Goal: Transaction & Acquisition: Subscribe to service/newsletter

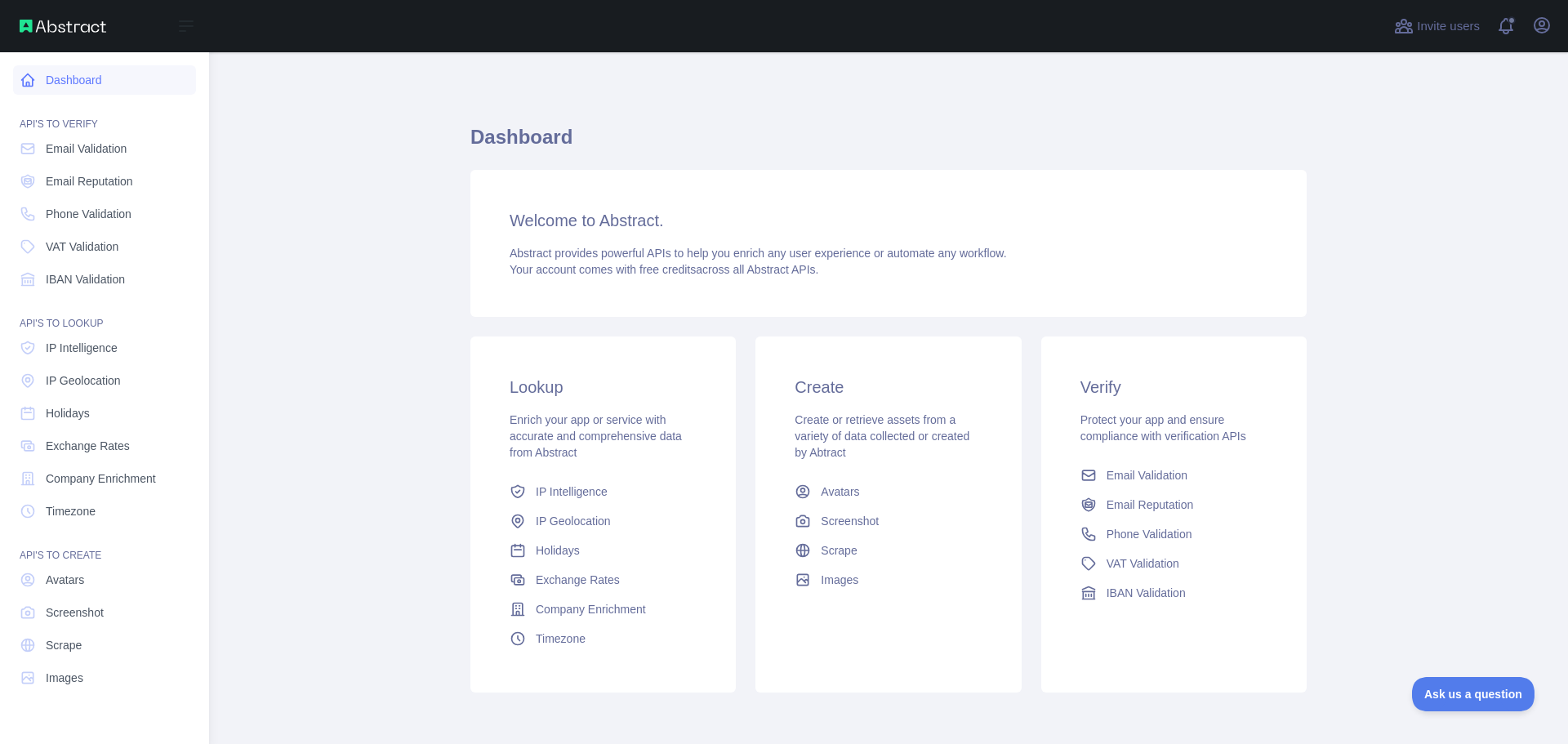
click at [89, 66] on link "Dashboard" at bounding box center [104, 80] width 183 height 29
click at [84, 71] on link "Dashboard" at bounding box center [104, 80] width 183 height 29
click at [82, 83] on link "Dashboard" at bounding box center [104, 80] width 183 height 29
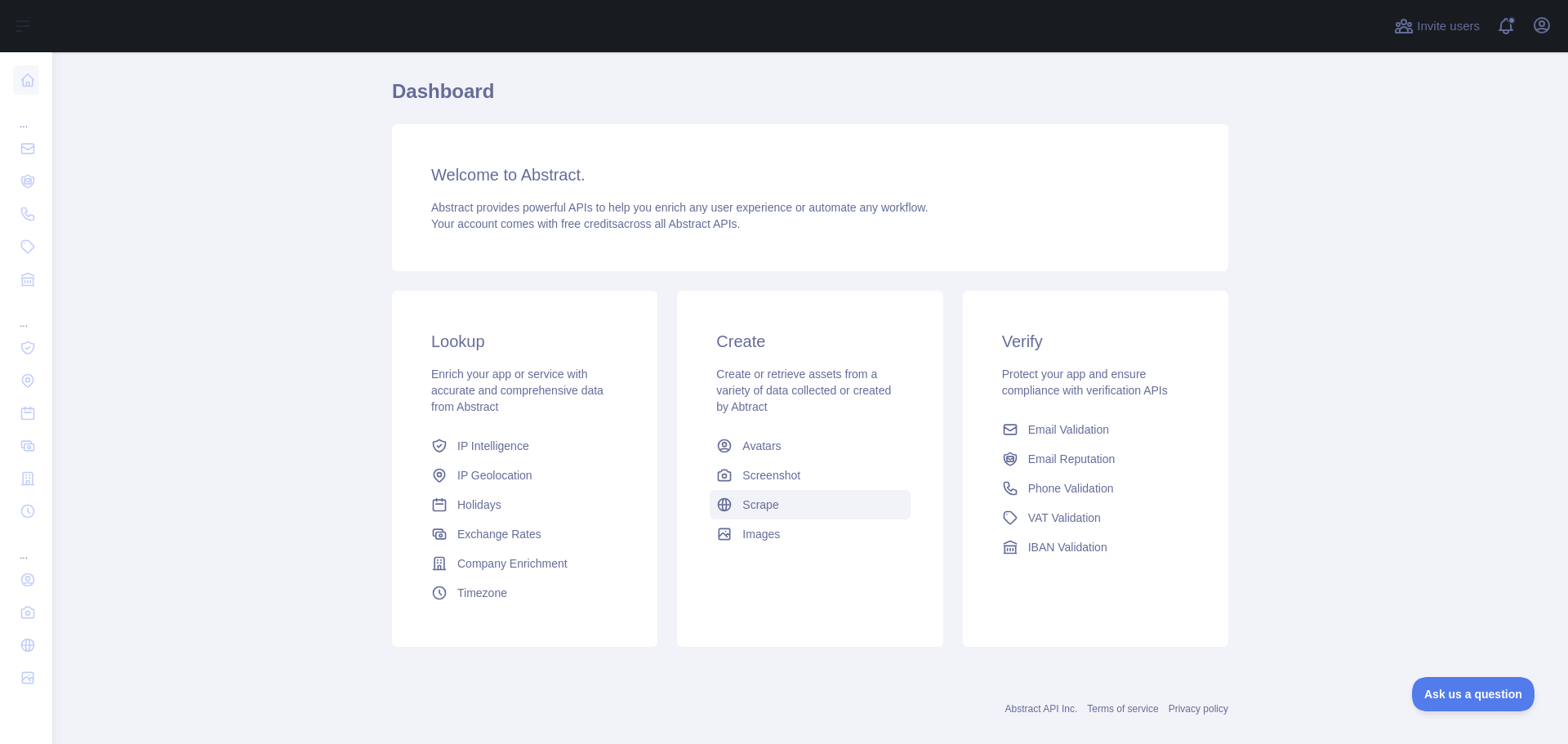
scroll to position [70, 0]
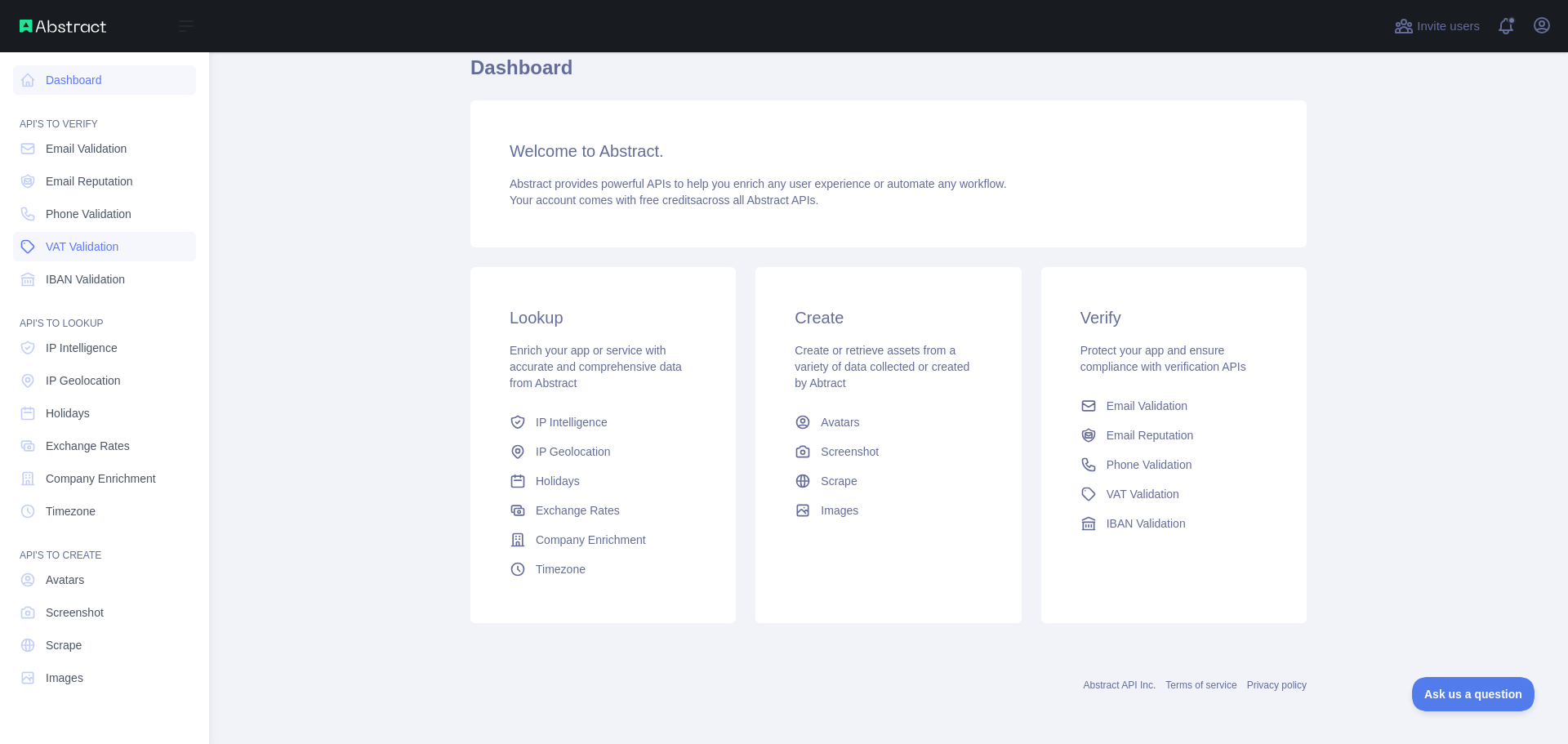
click at [109, 238] on link "VAT Validation" at bounding box center [104, 247] width 183 height 29
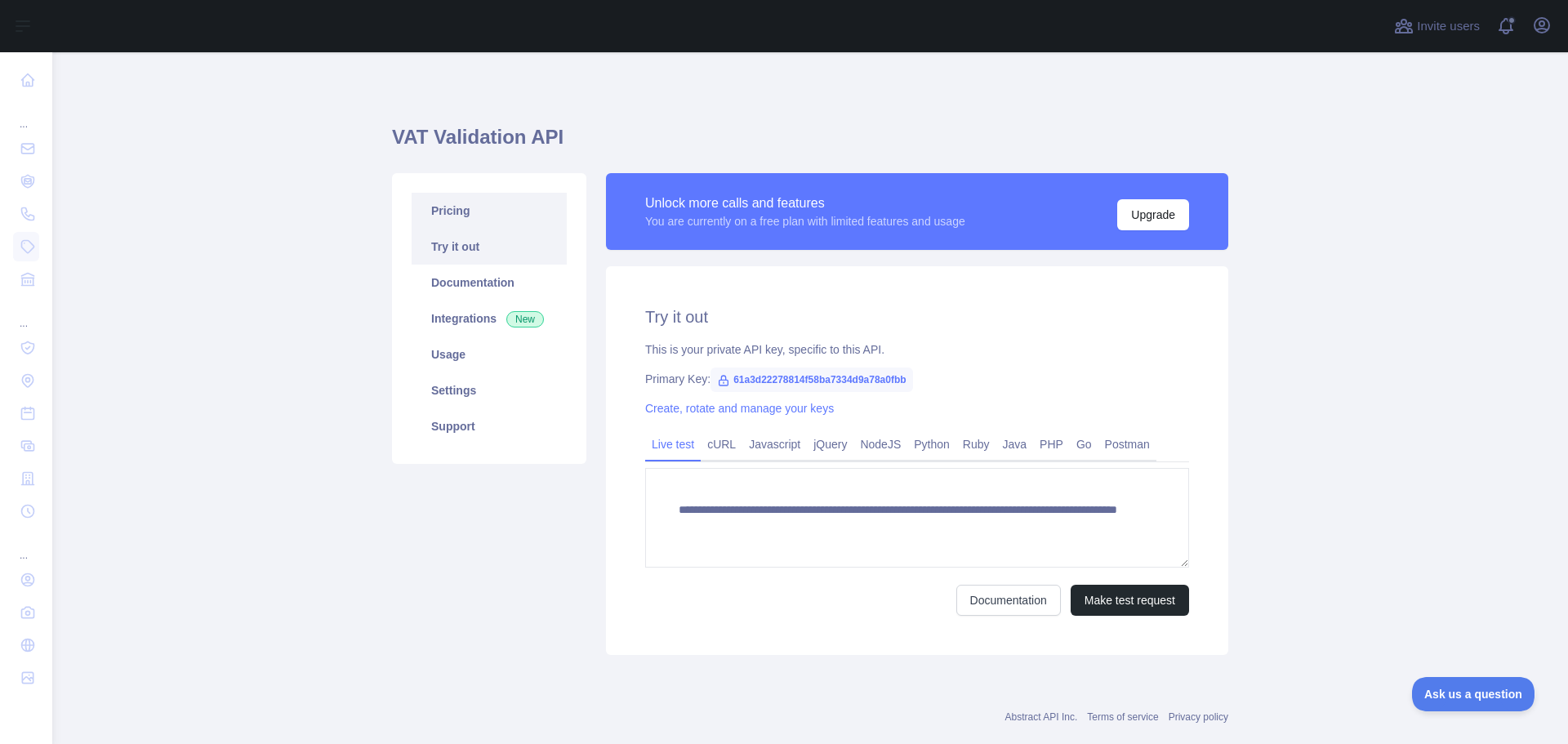
click at [487, 211] on link "Pricing" at bounding box center [489, 210] width 155 height 36
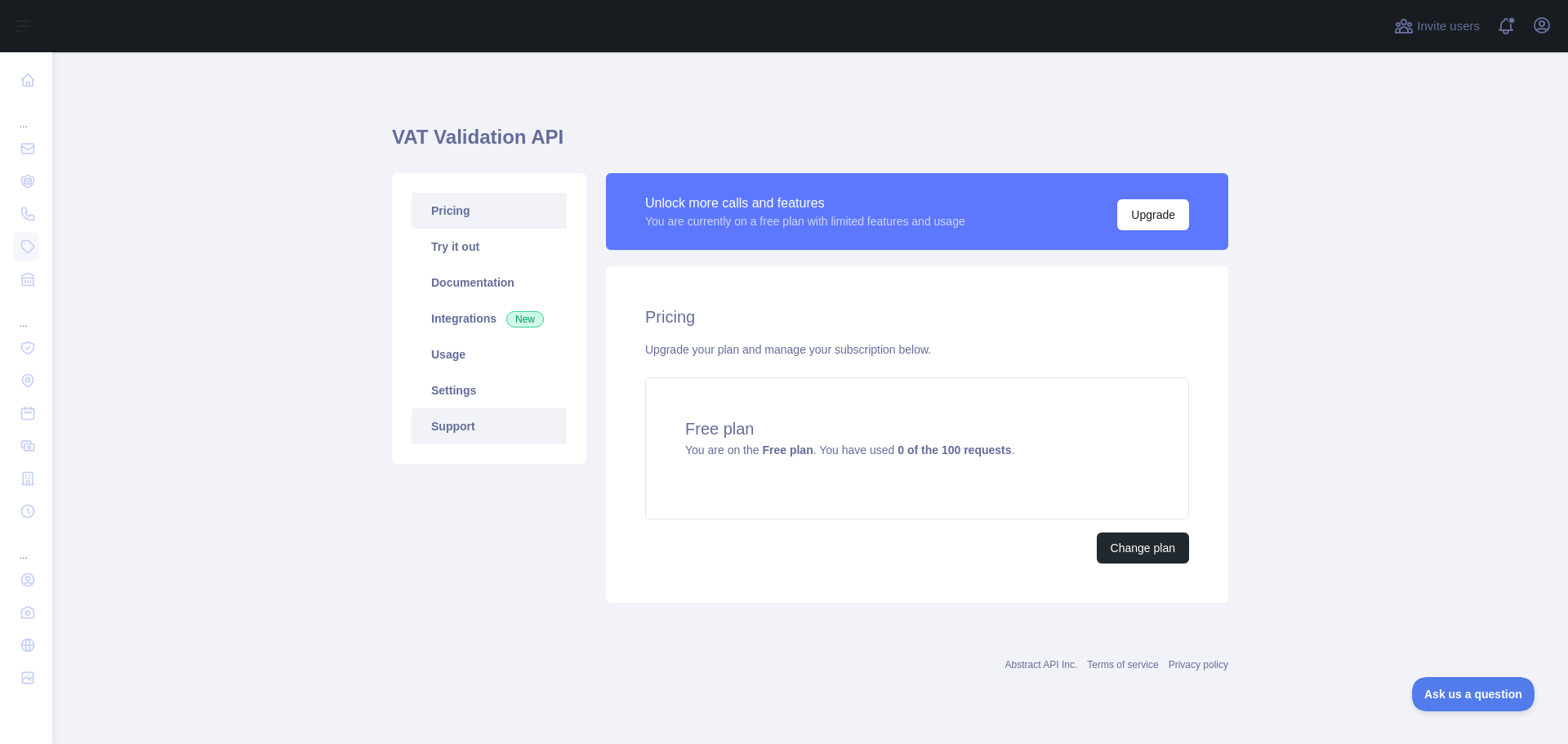
click at [471, 429] on link "Support" at bounding box center [489, 426] width 155 height 36
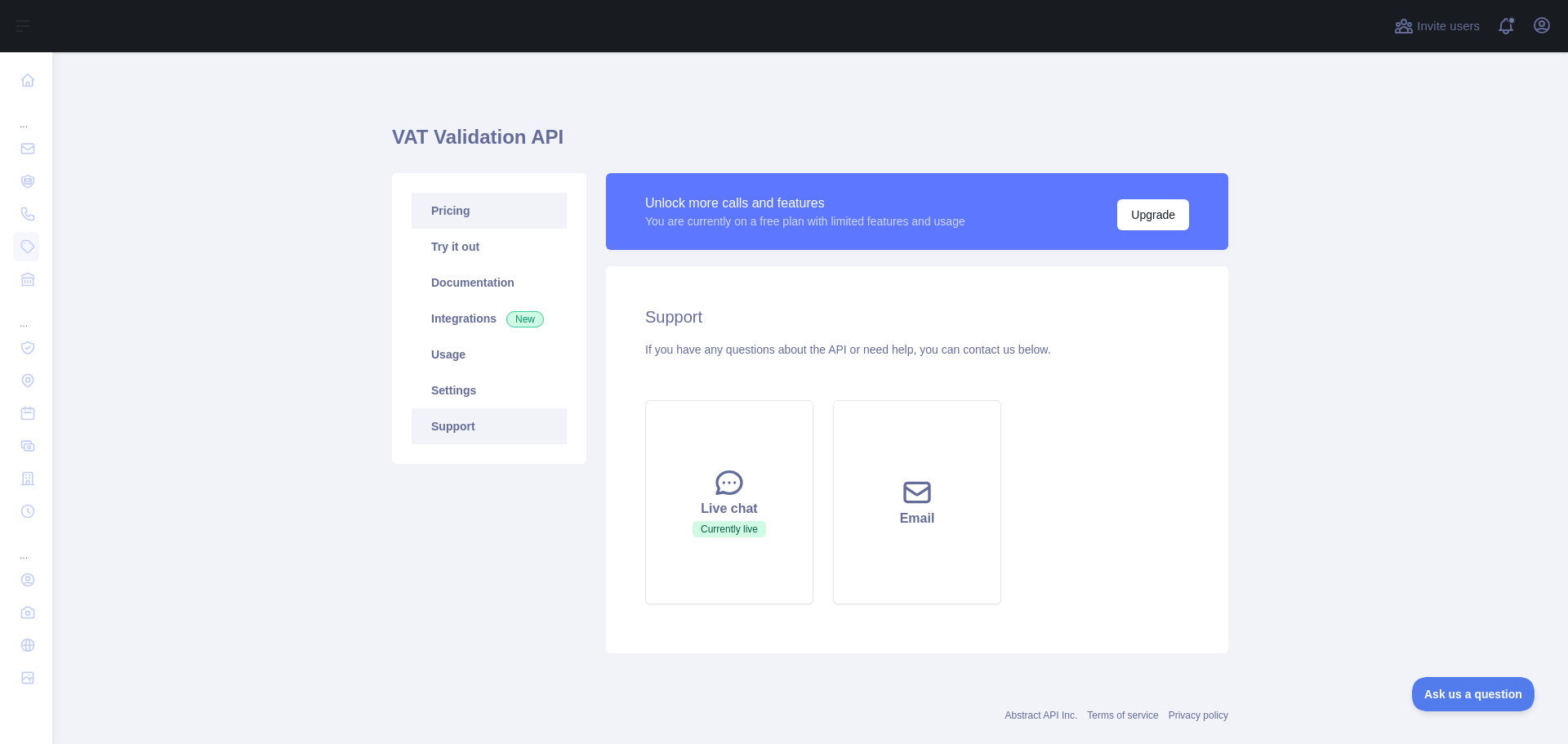
click at [469, 215] on link "Pricing" at bounding box center [489, 210] width 155 height 36
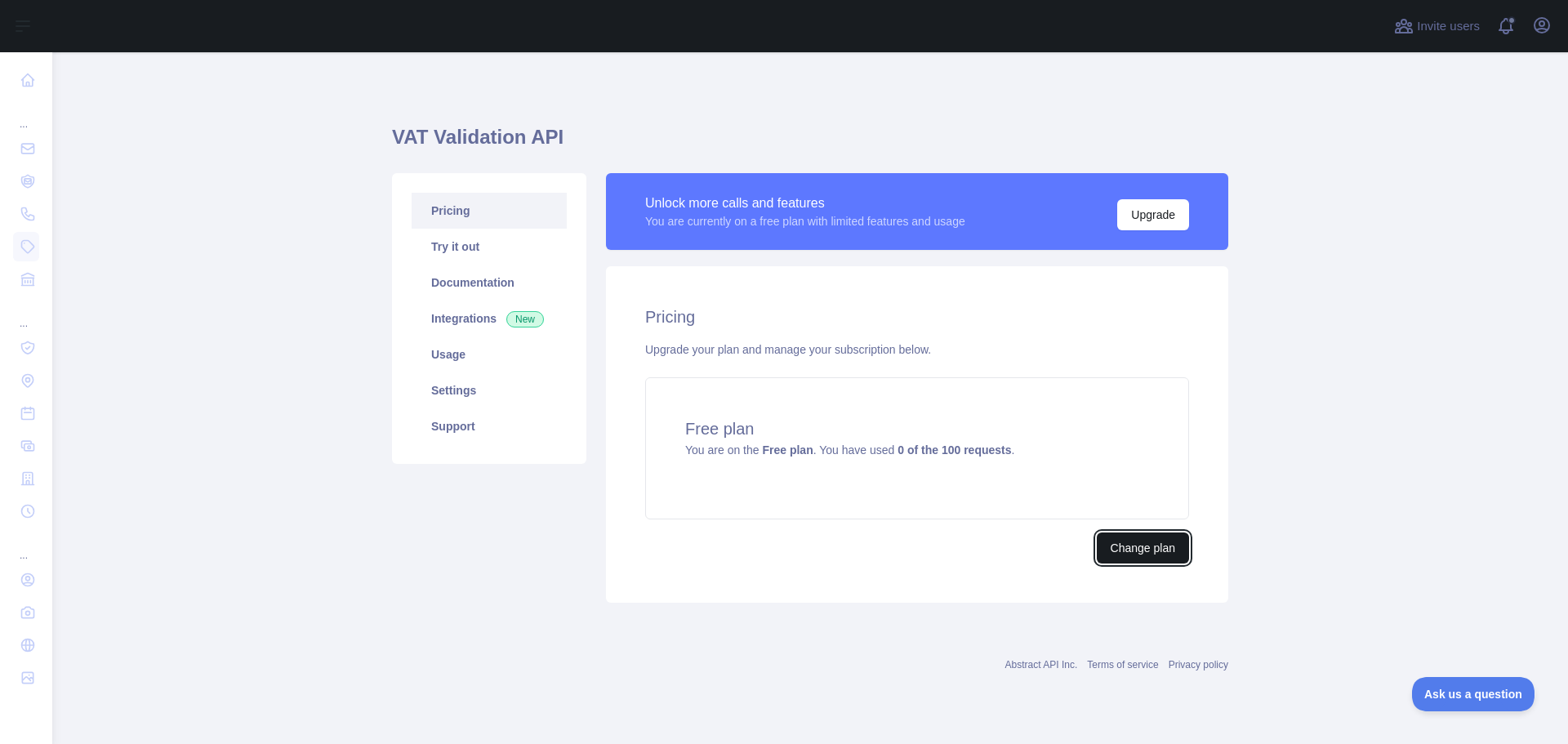
click at [1152, 551] on button "Change plan" at bounding box center [1142, 548] width 92 height 31
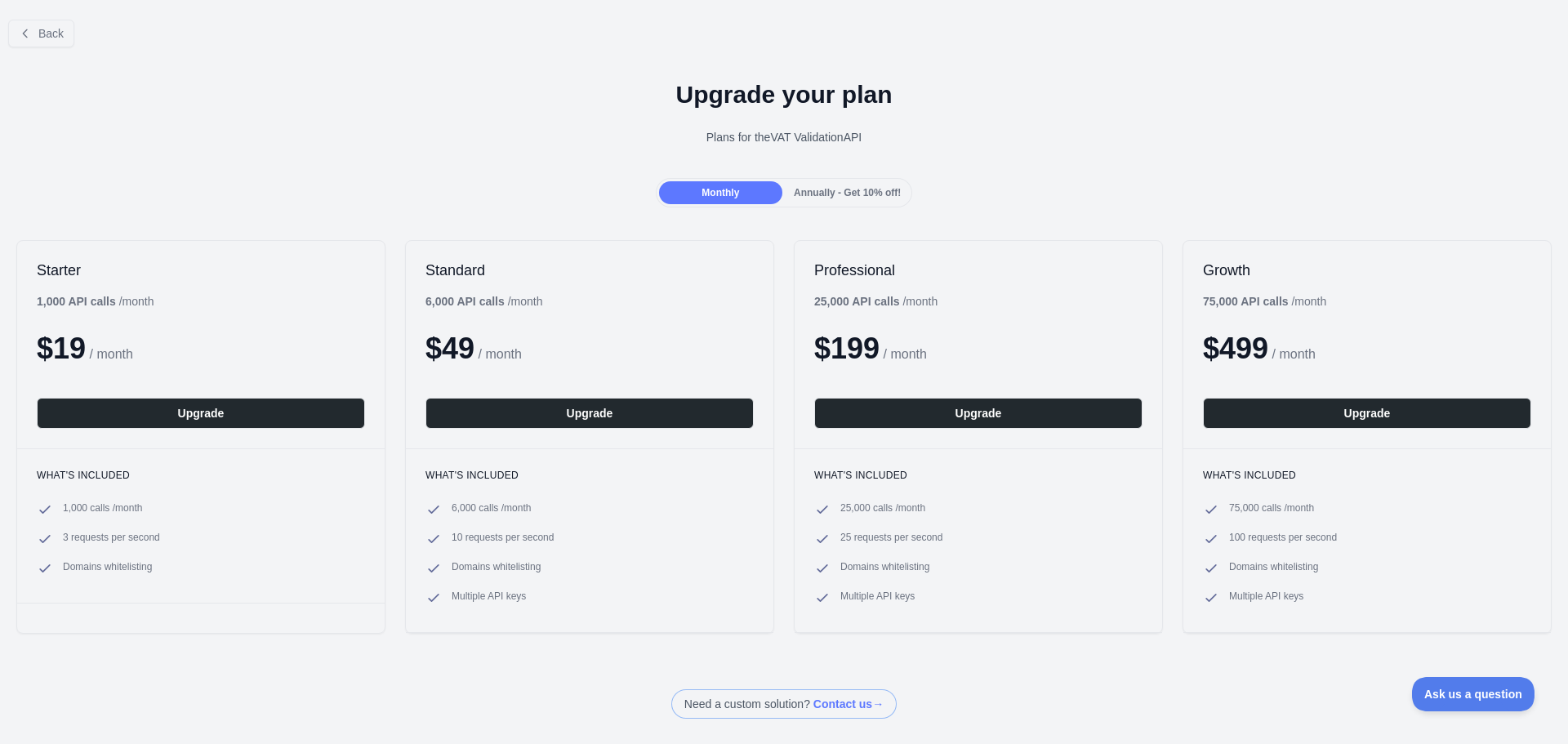
click at [830, 196] on span "Annually - Get 10% off!" at bounding box center [847, 192] width 107 height 11
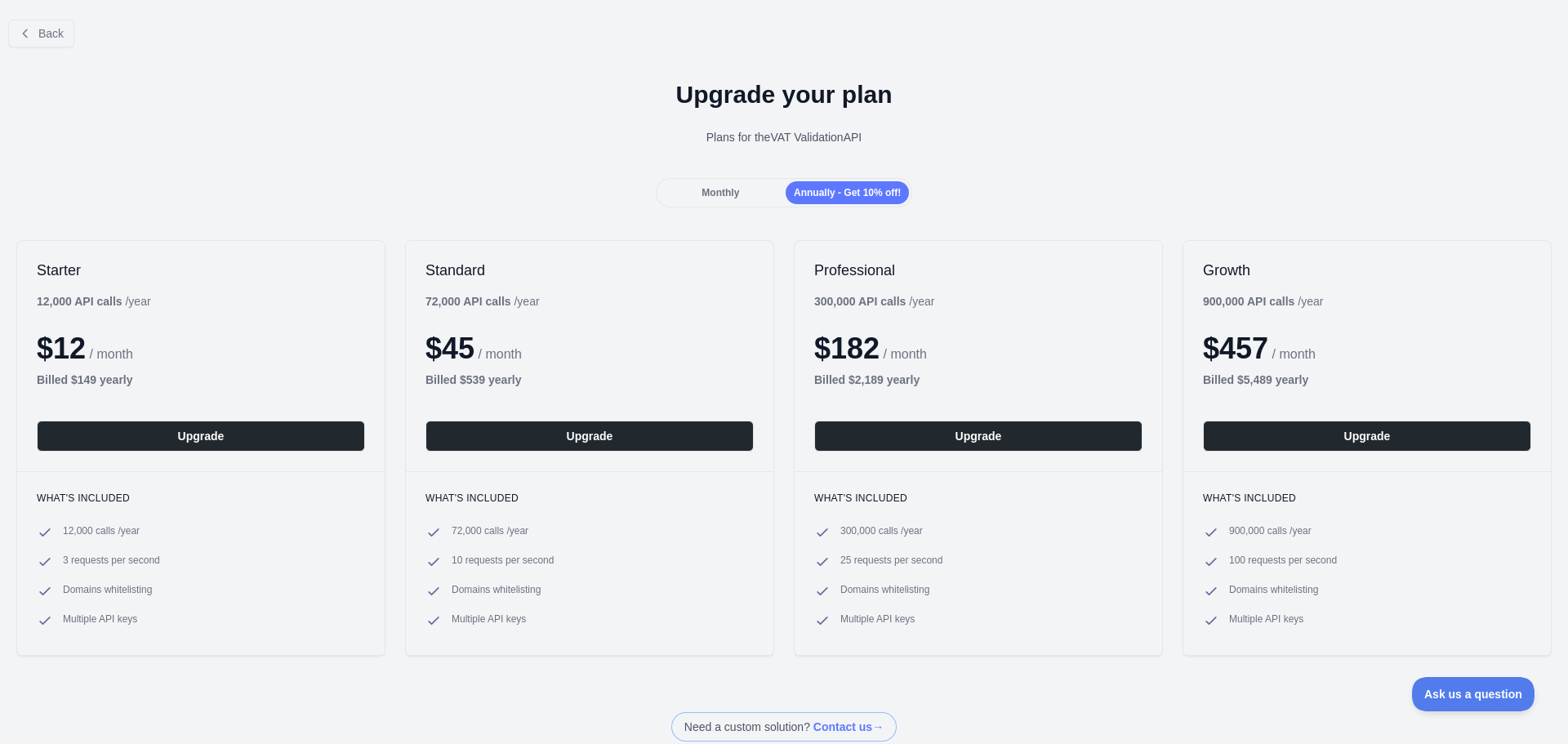
click at [746, 194] on div "Monthly" at bounding box center [720, 192] width 124 height 23
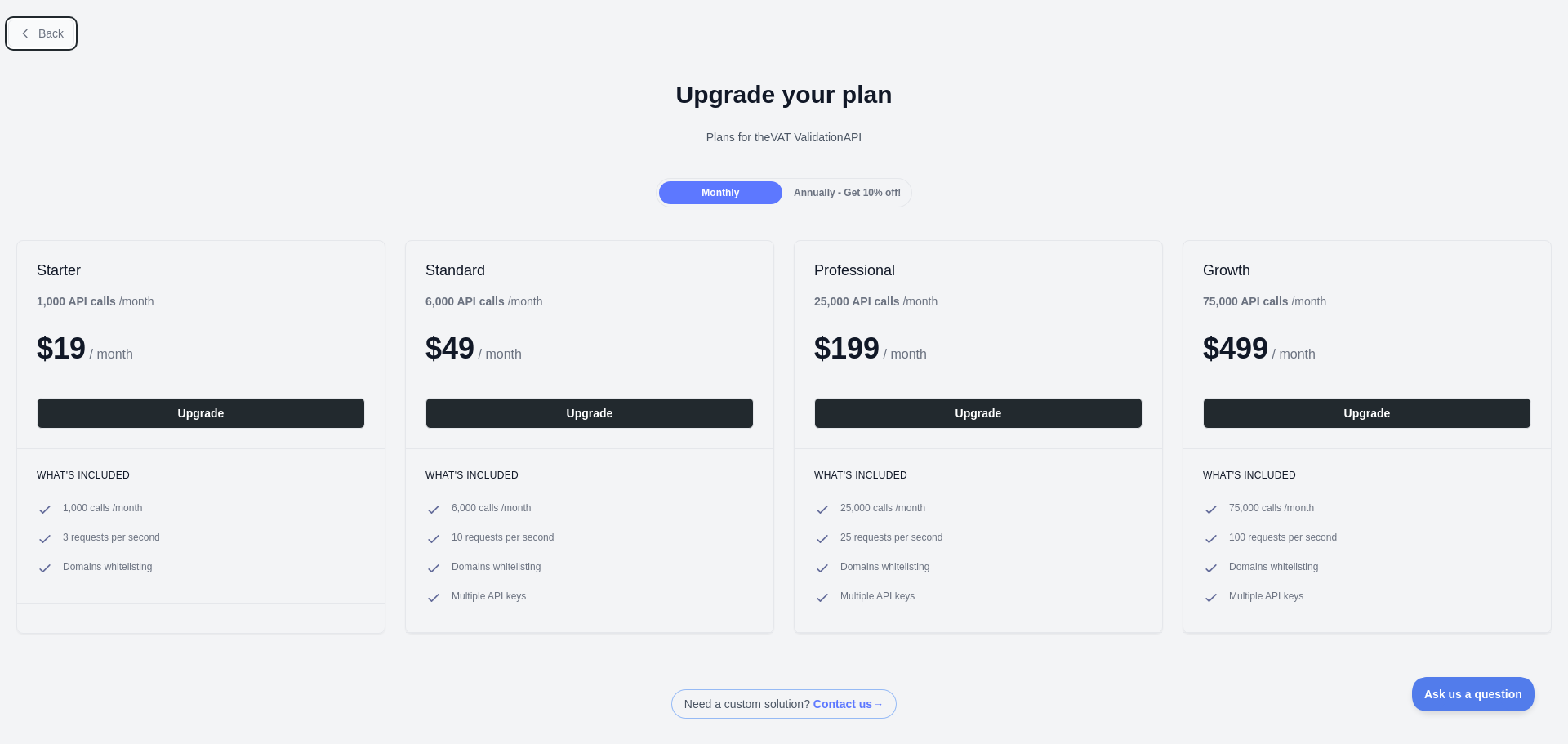
click at [53, 27] on span "Back" at bounding box center [51, 33] width 25 height 13
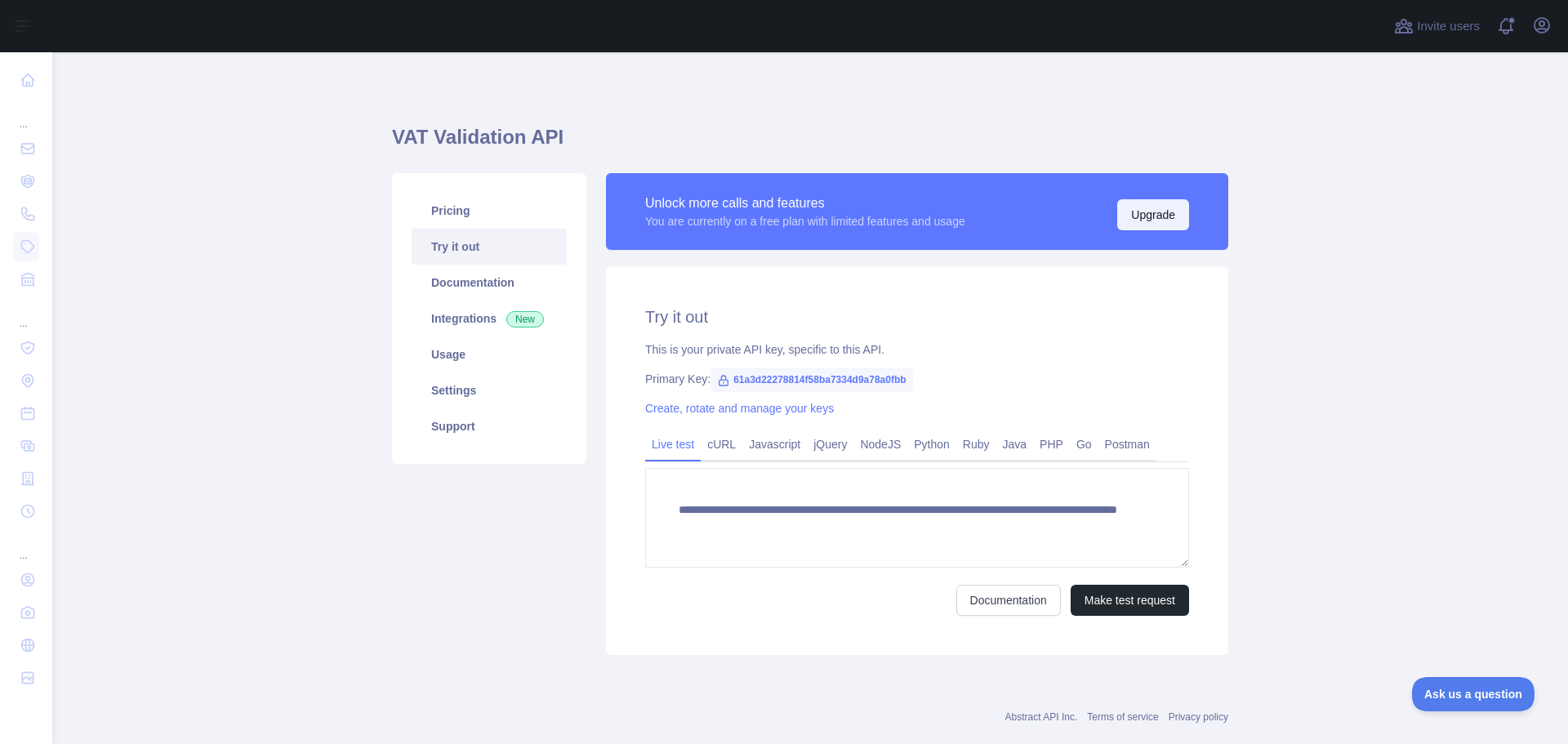
click at [1148, 211] on button "Upgrade" at bounding box center [1153, 215] width 72 height 31
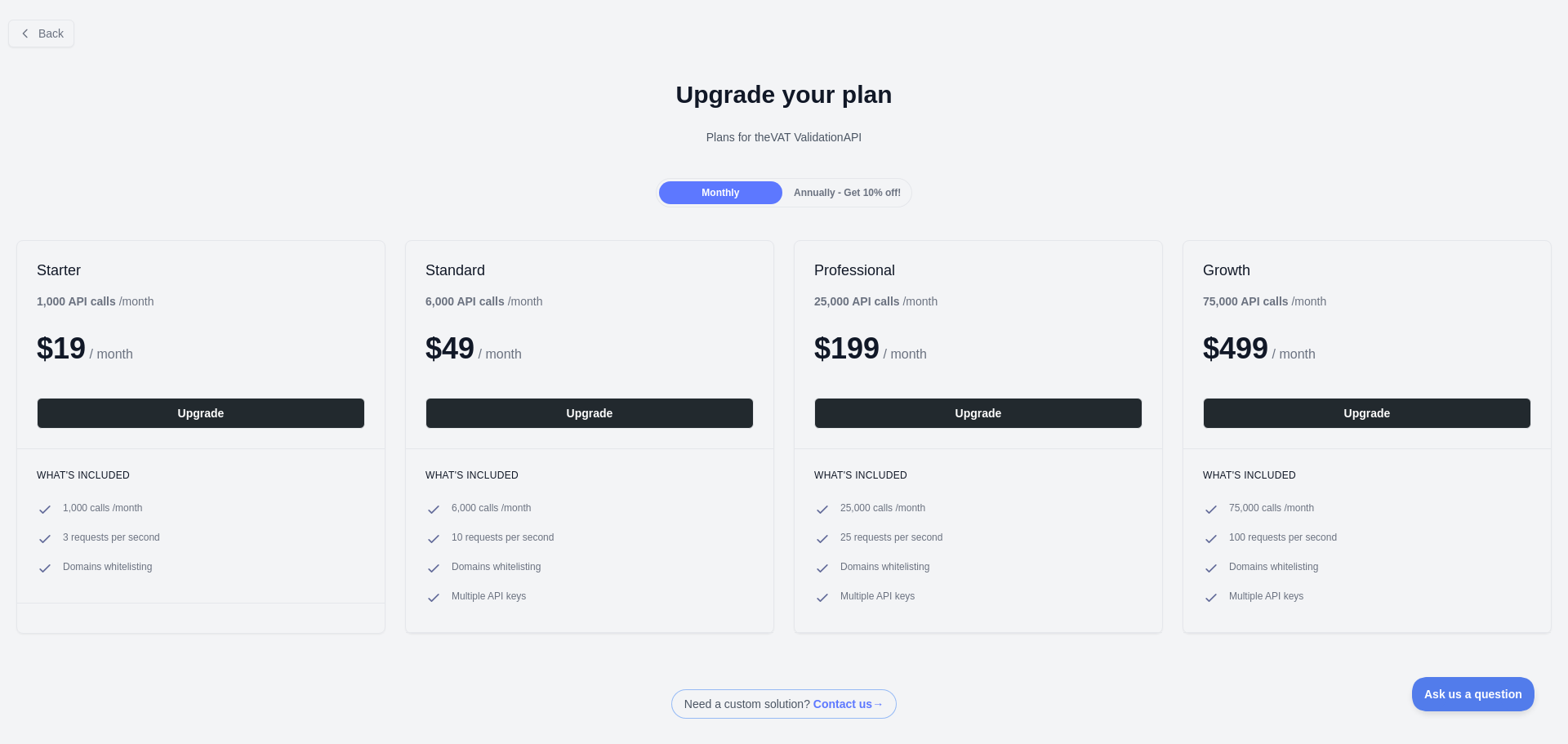
click at [871, 190] on span "Annually - Get 10% off!" at bounding box center [847, 192] width 107 height 11
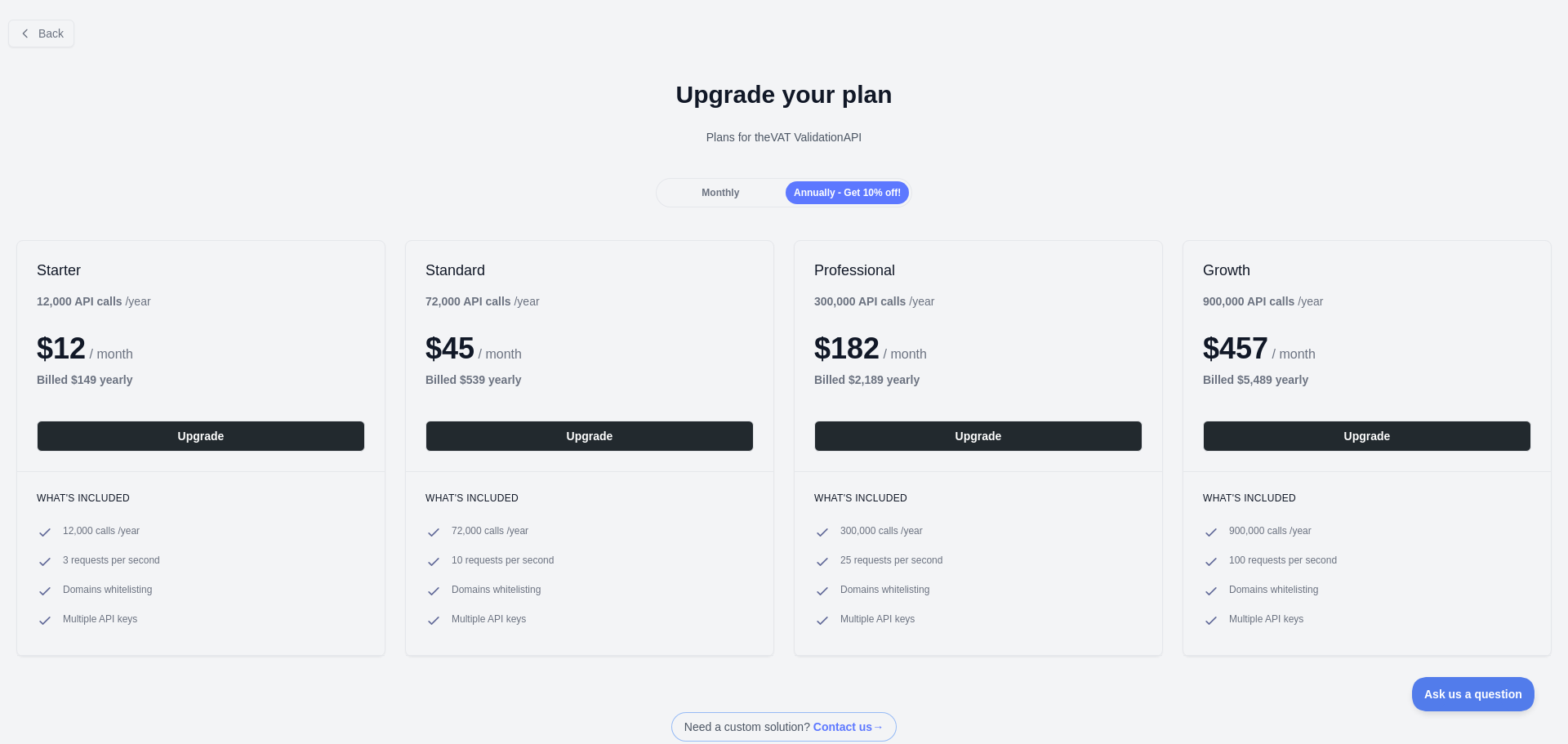
click at [738, 197] on div "Monthly" at bounding box center [720, 192] width 124 height 23
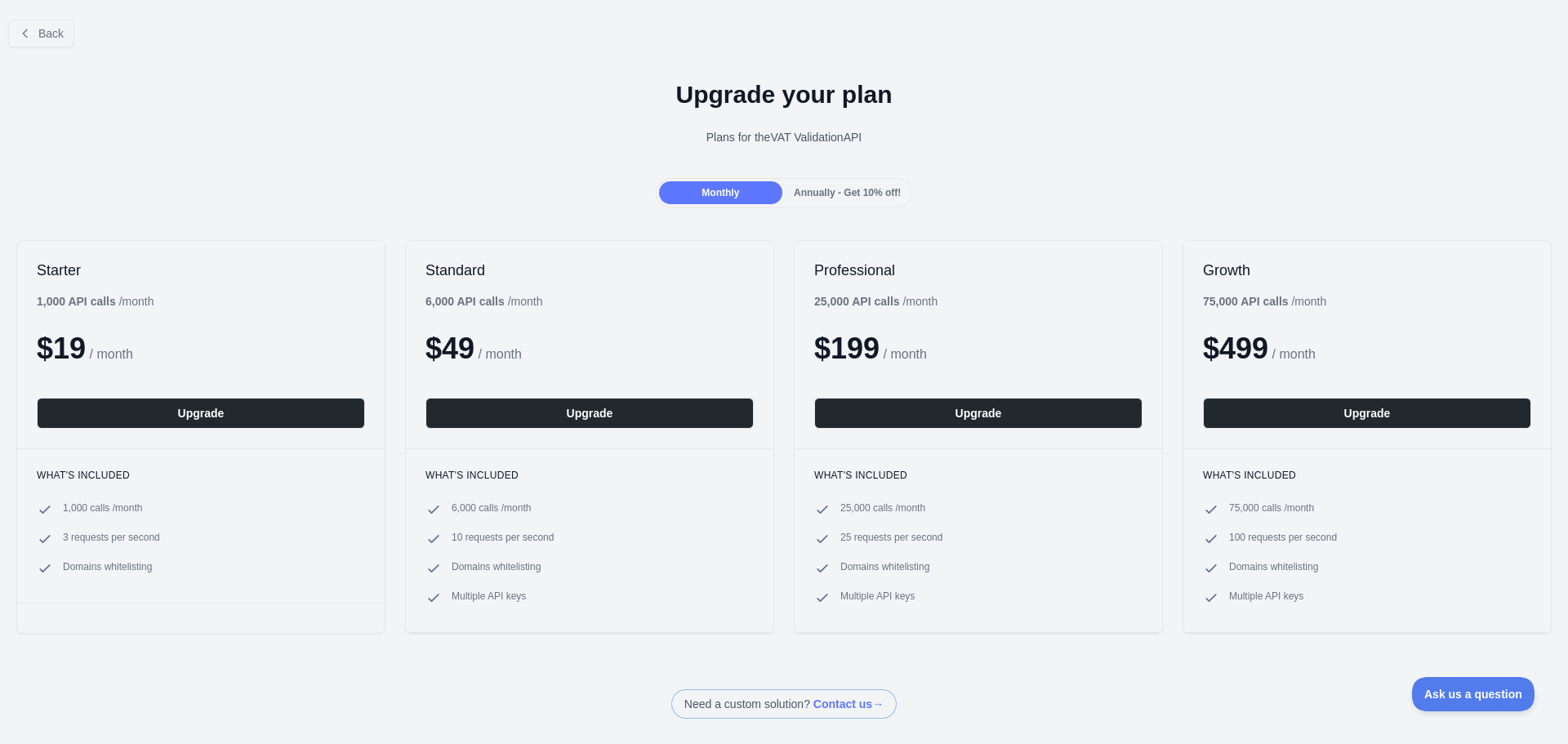
click at [858, 196] on span "Annually - Get 10% off!" at bounding box center [847, 192] width 107 height 11
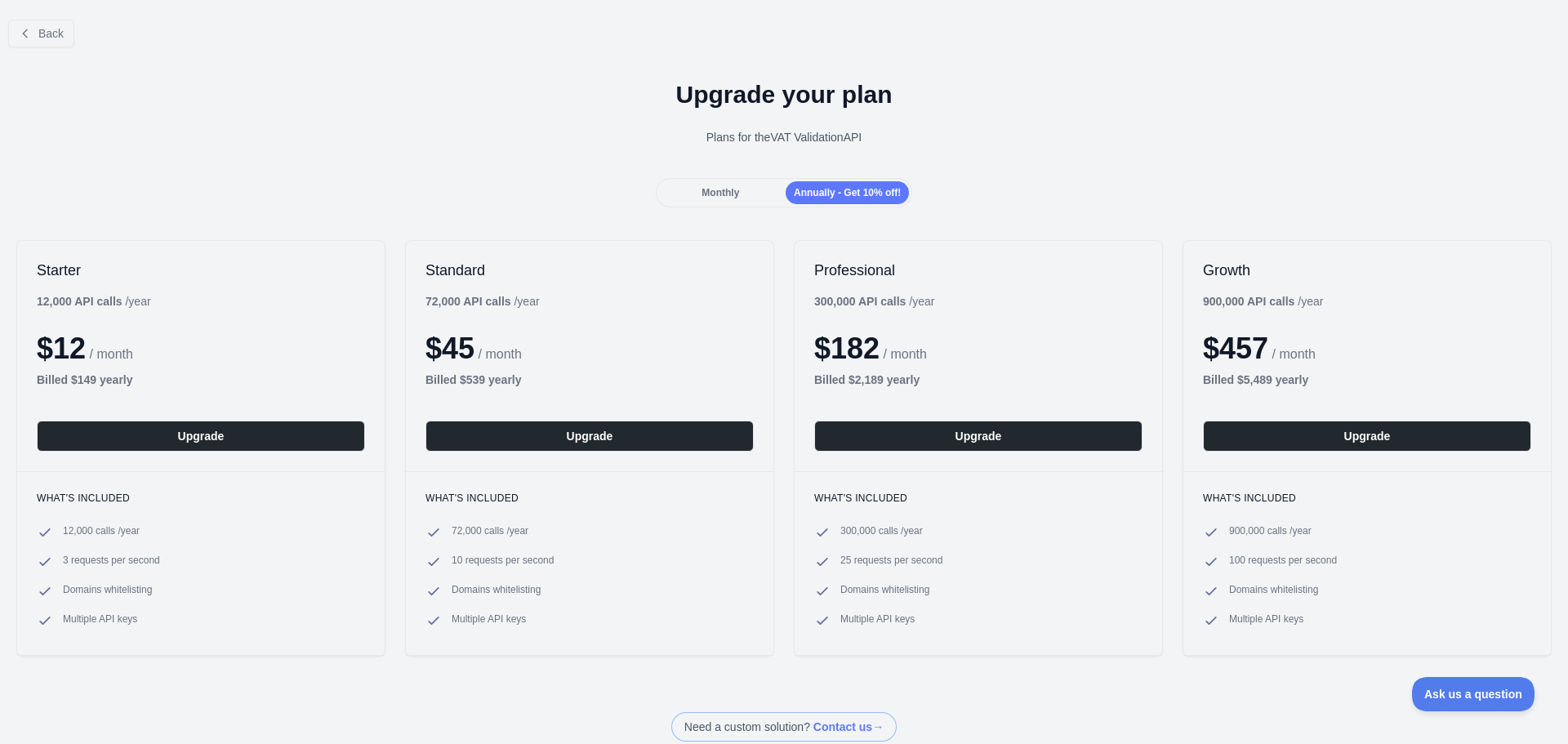
click at [755, 189] on div "Monthly" at bounding box center [720, 192] width 124 height 23
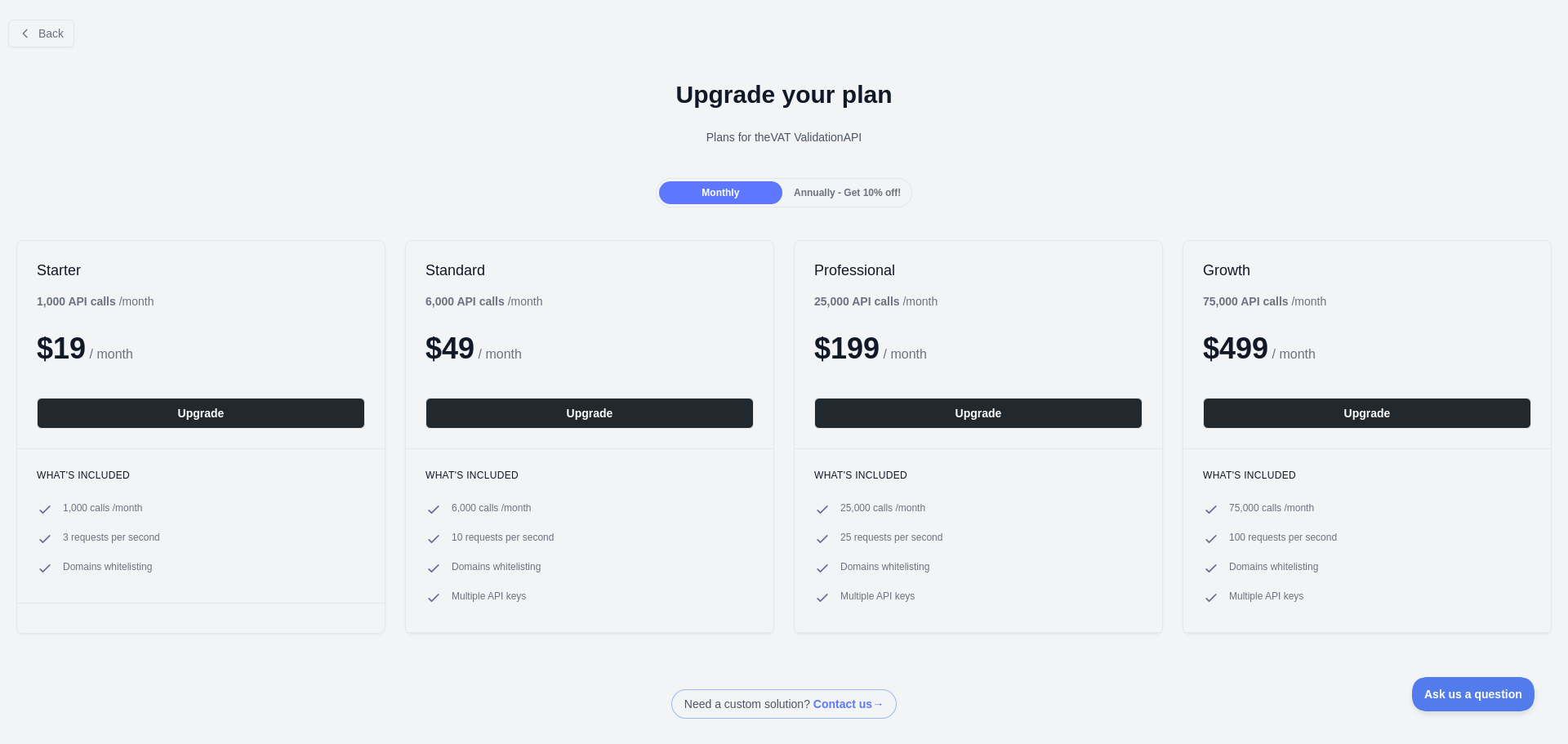
click at [864, 194] on span "Annually - Get 10% off!" at bounding box center [847, 192] width 107 height 11
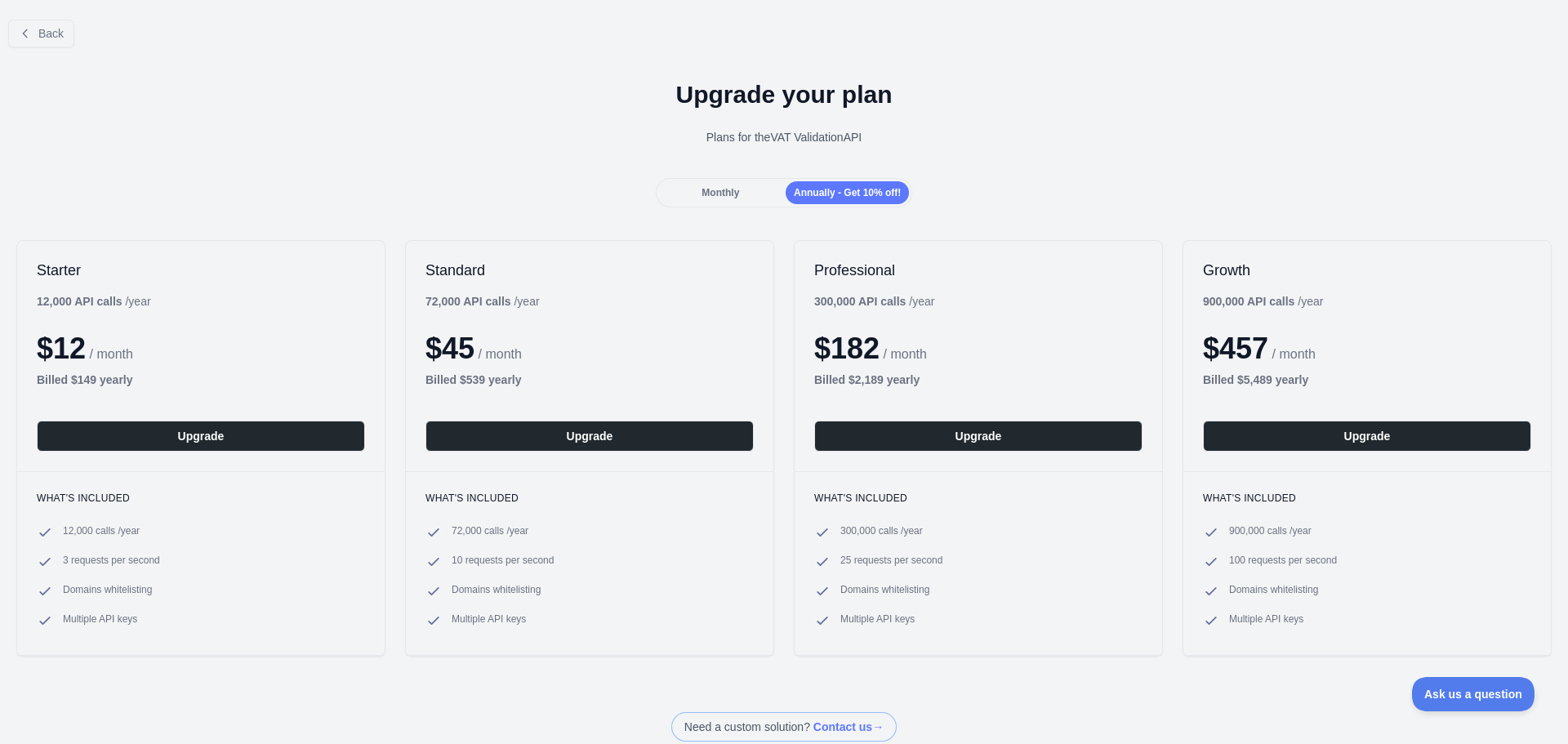
click at [773, 198] on div "Monthly" at bounding box center [720, 192] width 124 height 23
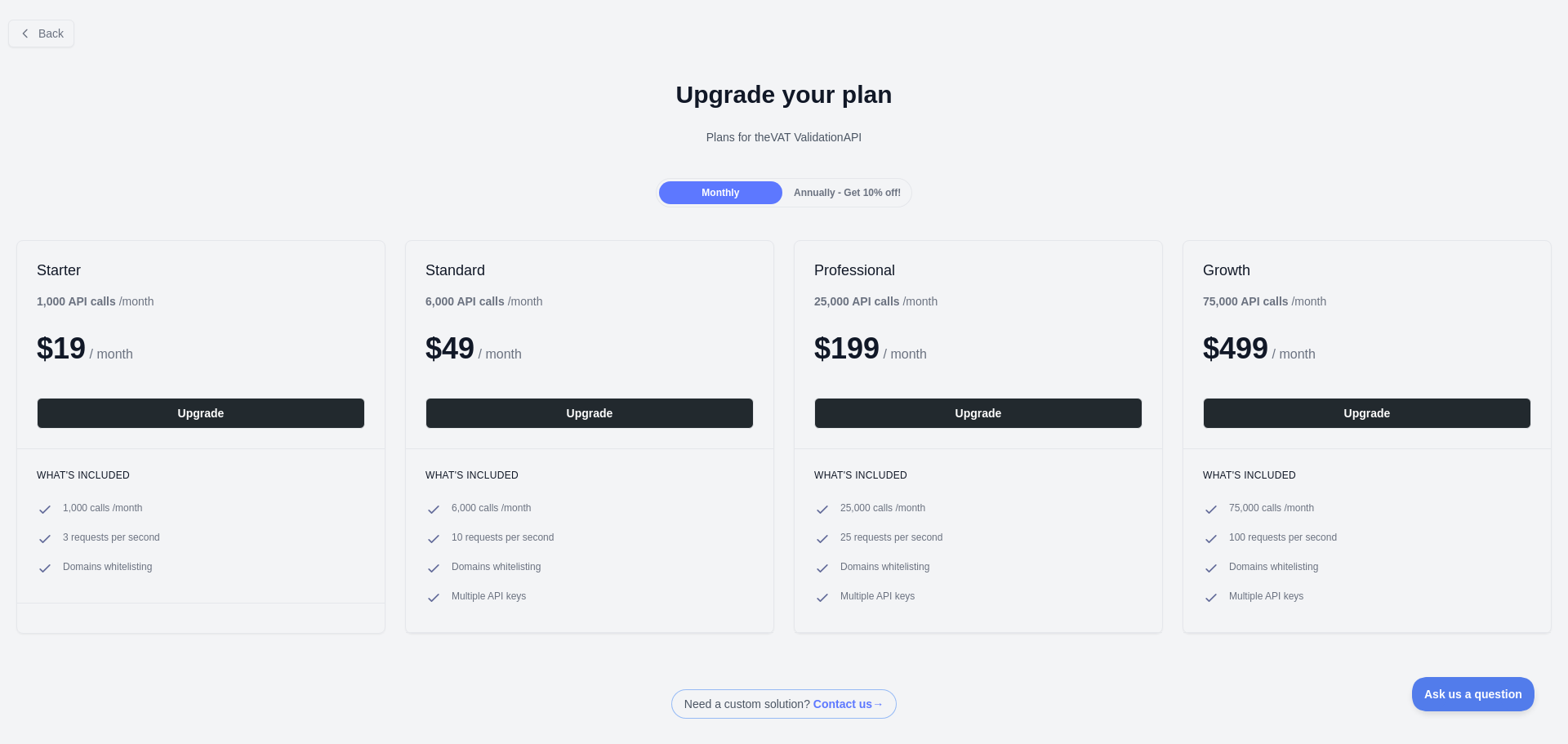
click at [862, 198] on span "Annually - Get 10% off!" at bounding box center [847, 192] width 107 height 11
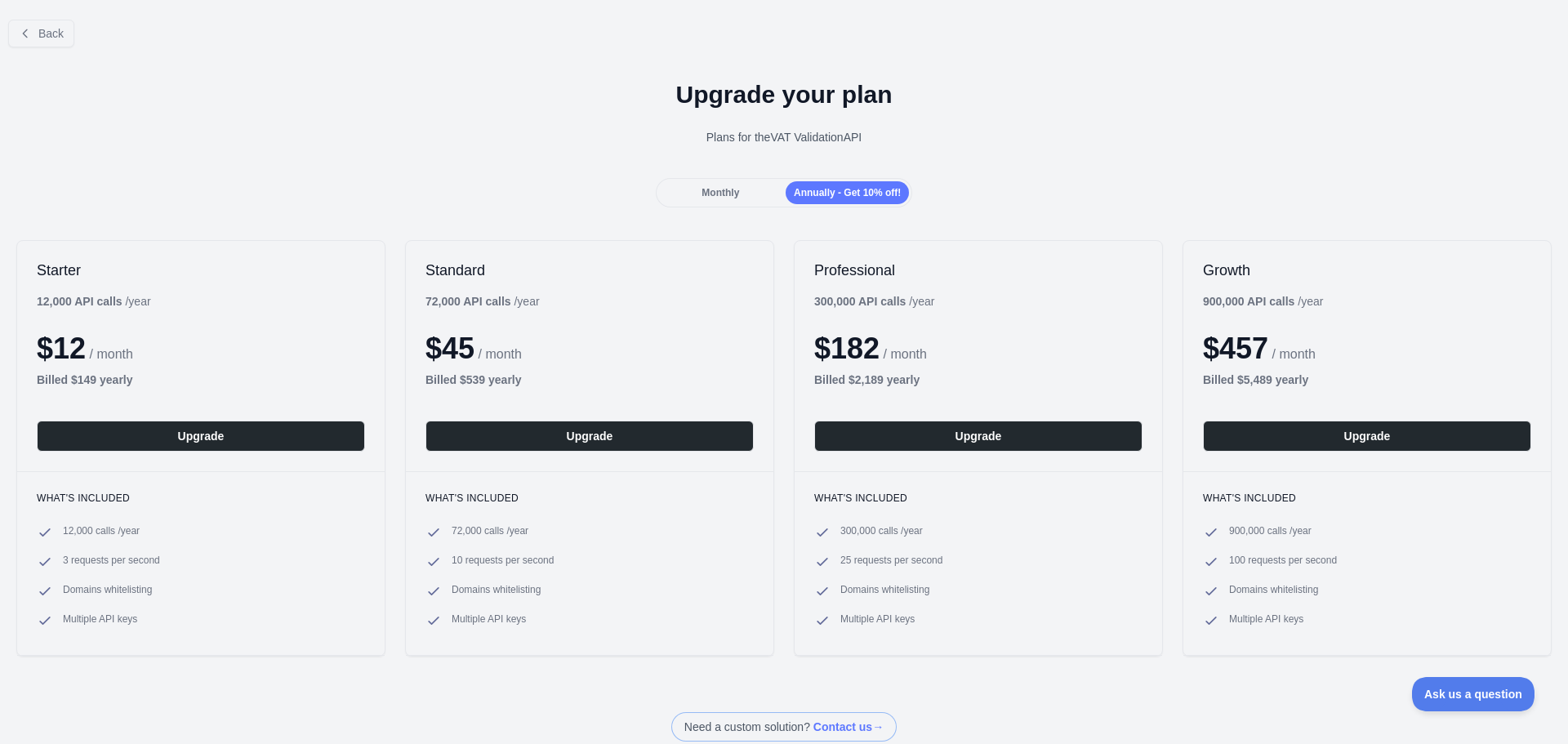
click at [734, 198] on span "Monthly" at bounding box center [720, 192] width 38 height 11
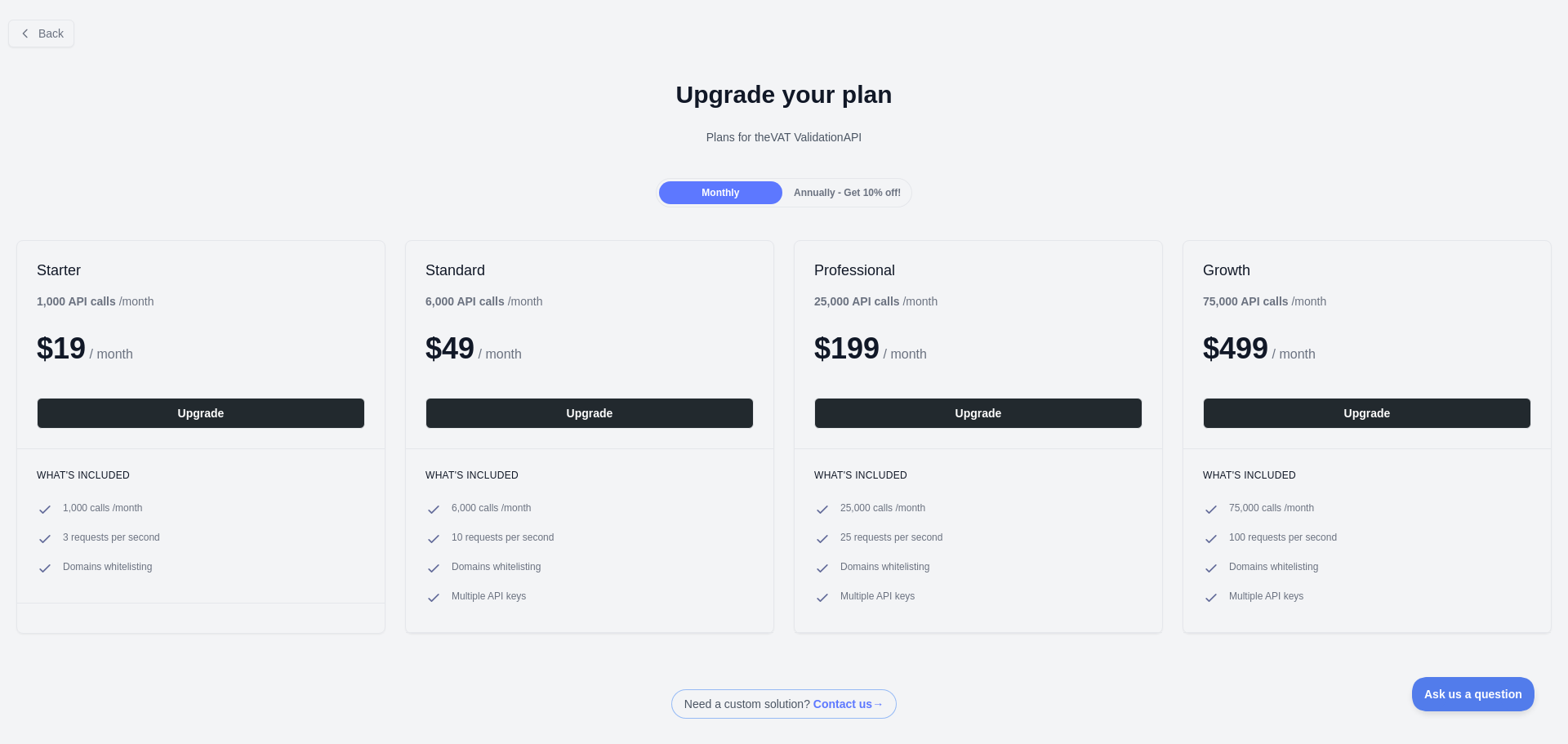
click at [795, 191] on span "Annually - Get 10% off!" at bounding box center [847, 192] width 107 height 11
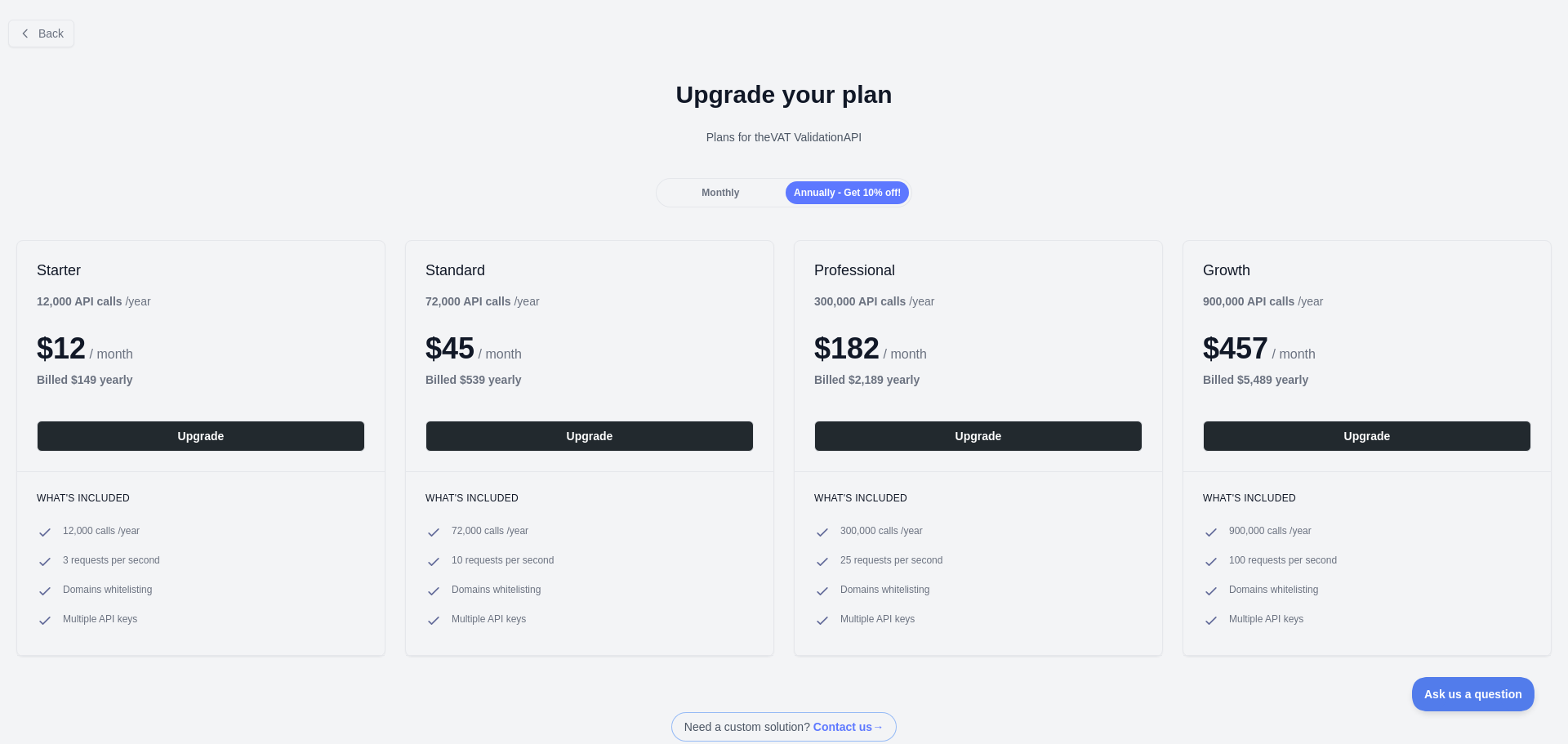
click at [719, 193] on span "Monthly" at bounding box center [720, 192] width 38 height 11
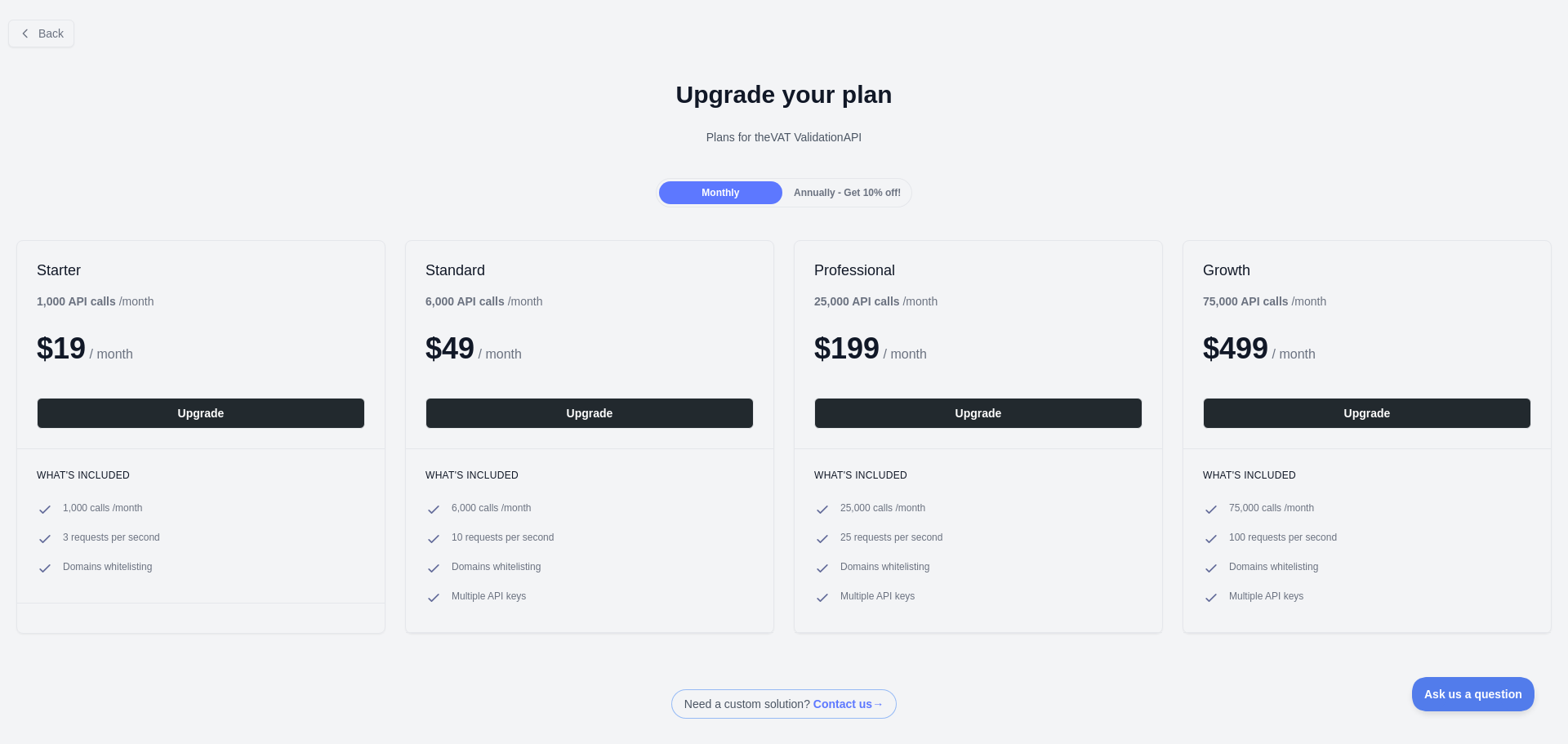
click at [811, 190] on span "Annually - Get 10% off!" at bounding box center [847, 192] width 107 height 11
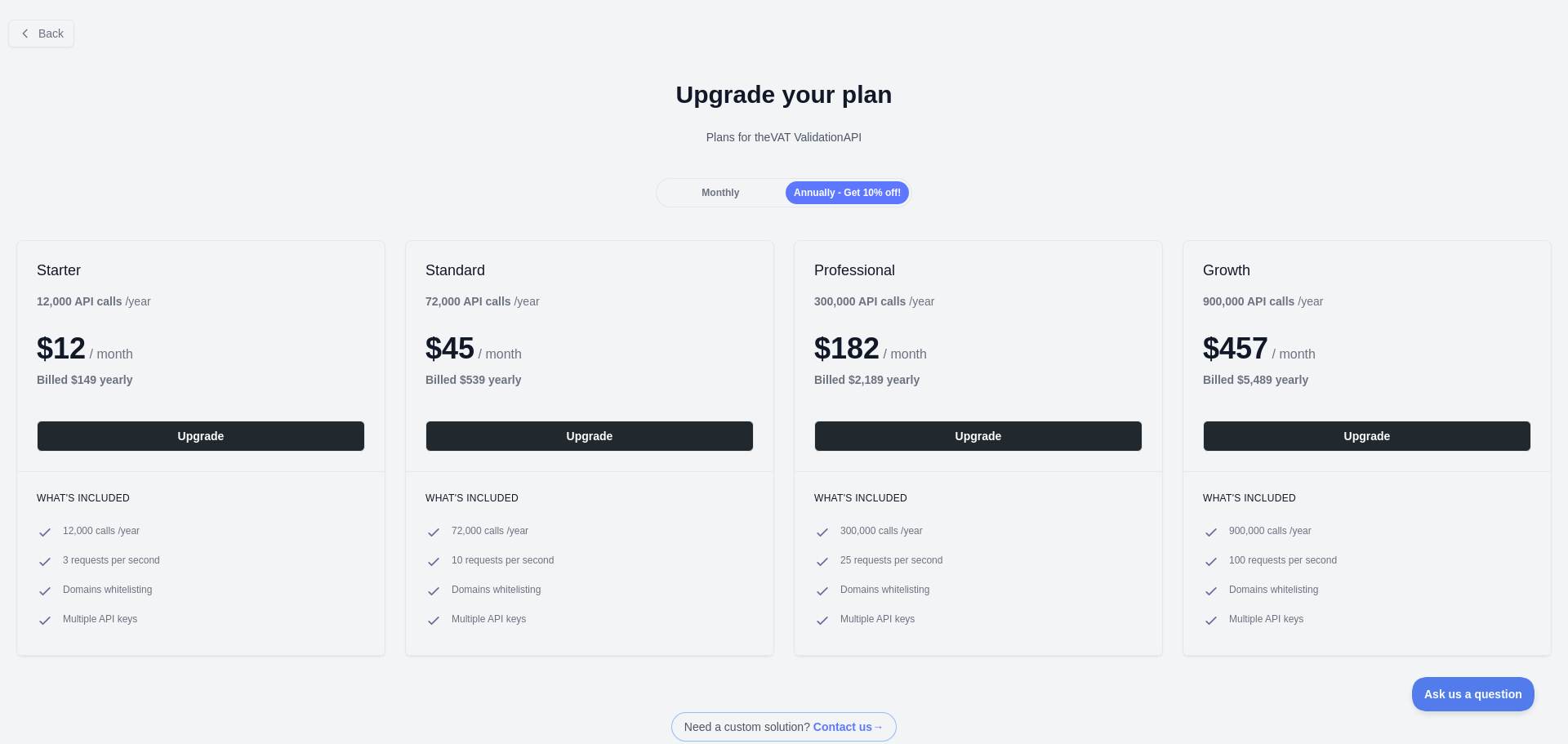
click at [722, 192] on span "Monthly" at bounding box center [720, 192] width 38 height 11
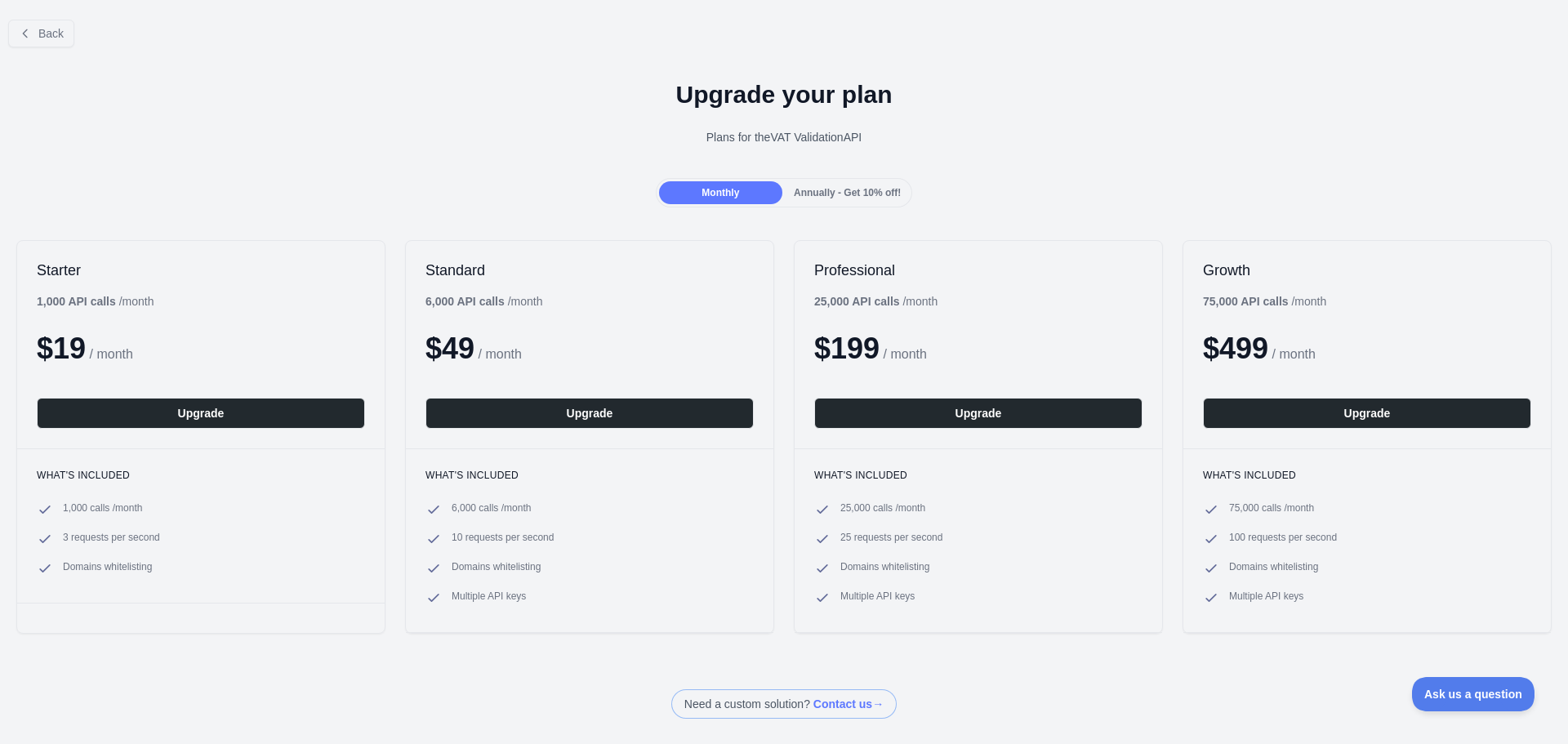
click at [838, 187] on span "Annually - Get 10% off!" at bounding box center [847, 192] width 107 height 11
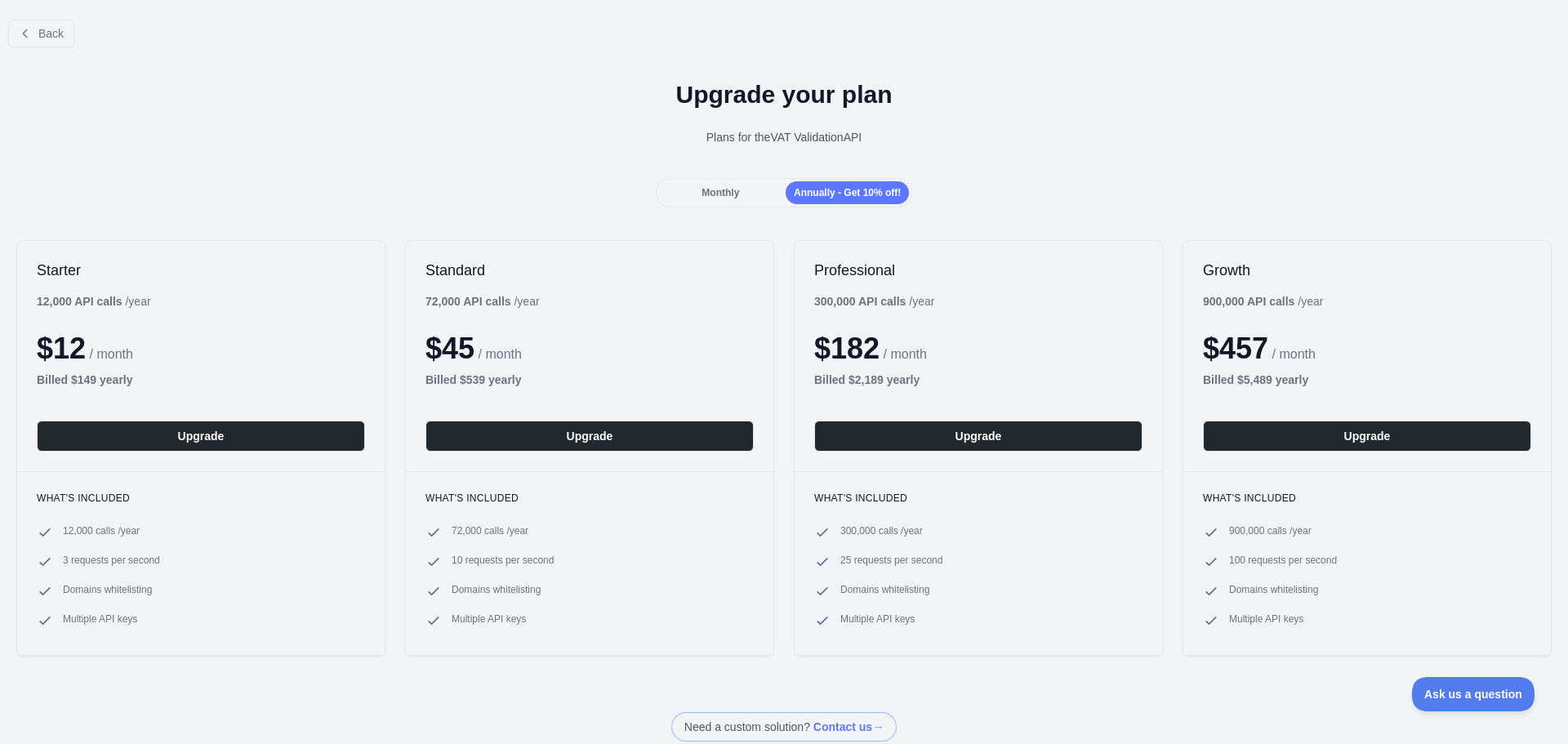
click at [691, 200] on div "Monthly" at bounding box center [720, 192] width 124 height 23
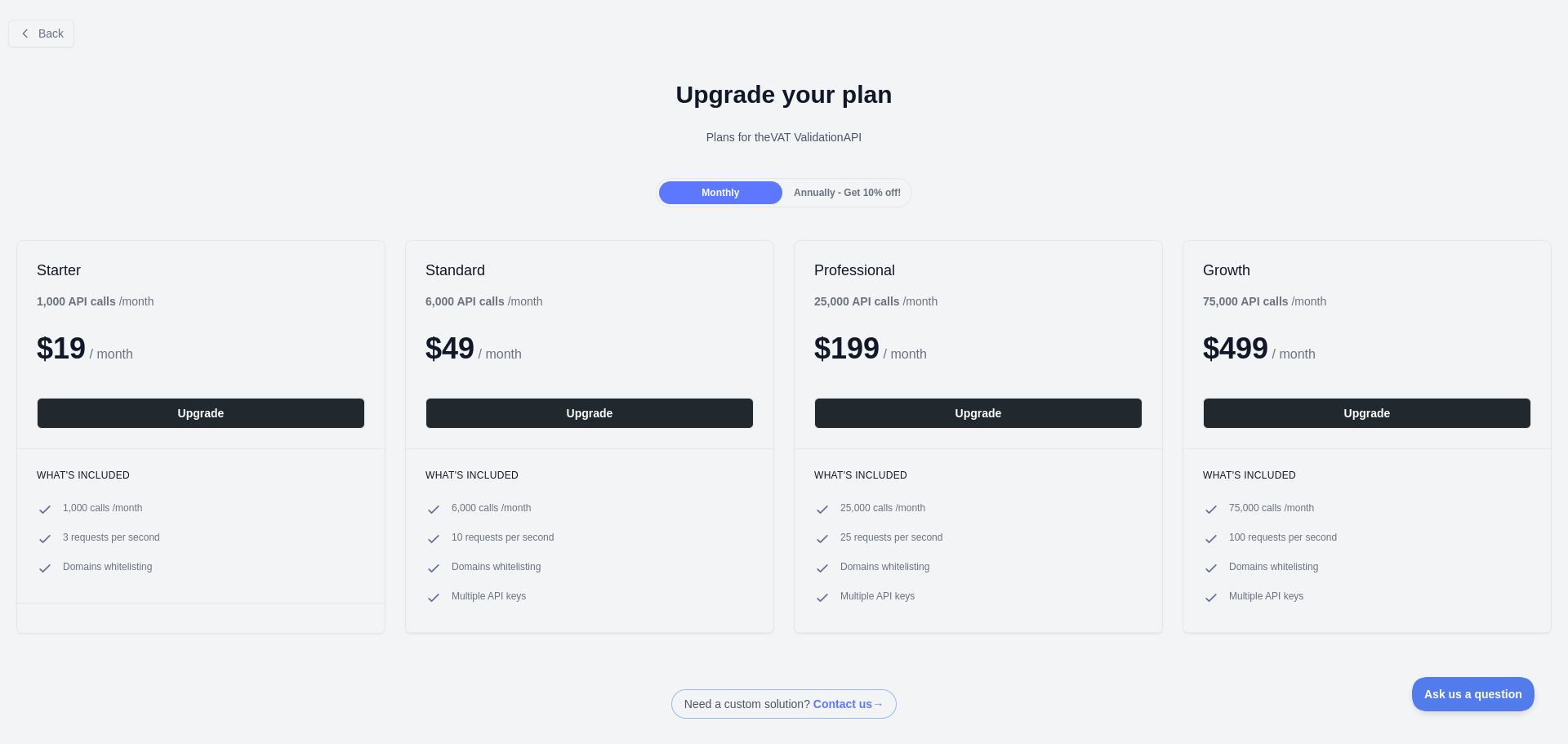
click at [863, 198] on span "Annually - Get 10% off!" at bounding box center [847, 192] width 107 height 11
